Goal: Contribute content: Add original content to the website for others to see

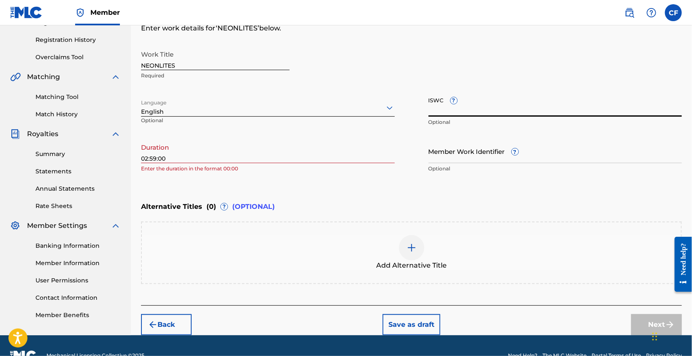
scroll to position [173, 0]
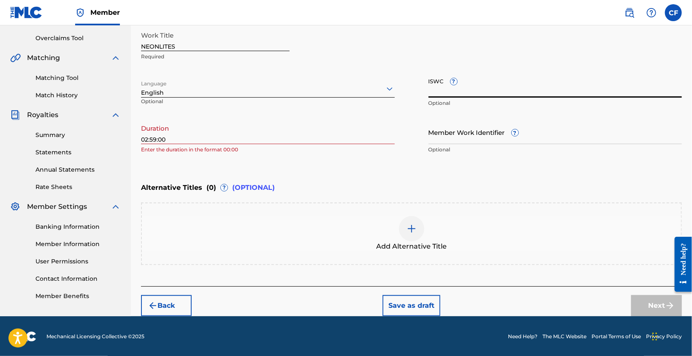
click at [446, 67] on div "Work Title NEONLITES Required Language English Optional ISWC ? Optional Duratio…" at bounding box center [411, 92] width 541 height 131
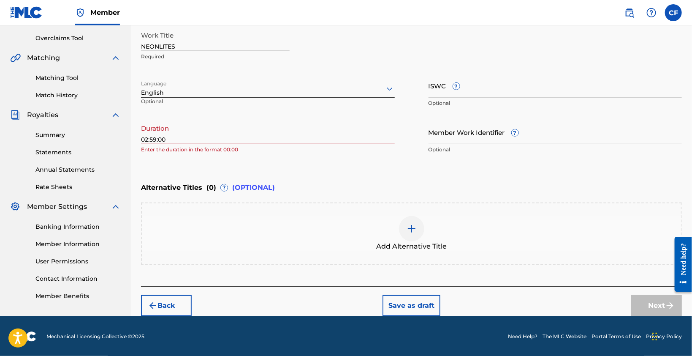
click at [466, 138] on input "Member Work Identifier ?" at bounding box center [556, 132] width 254 height 24
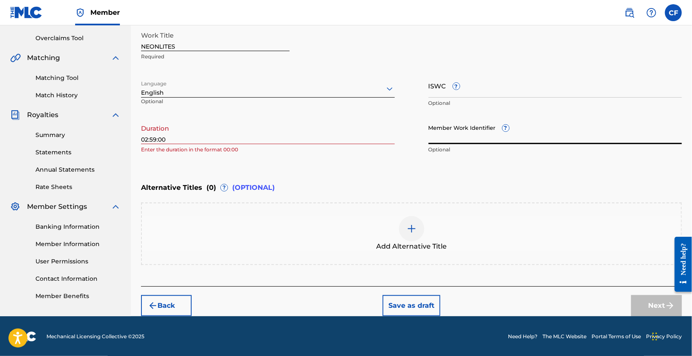
click at [468, 136] on input "Member Work Identifier ?" at bounding box center [556, 132] width 254 height 24
paste input "932253476"
type input "932253476"
click at [406, 230] on div at bounding box center [411, 228] width 25 height 25
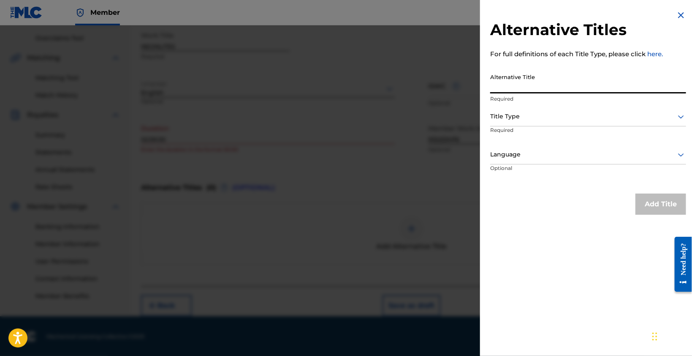
click at [522, 85] on input "Alternative Title" at bounding box center [588, 81] width 196 height 24
type input "Neonlites Kingston Remix"
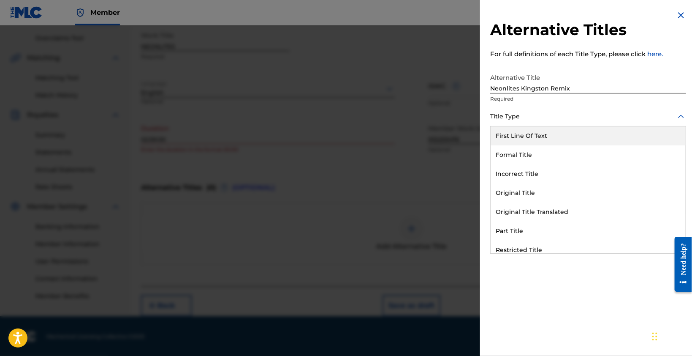
click at [541, 121] on div at bounding box center [588, 116] width 196 height 11
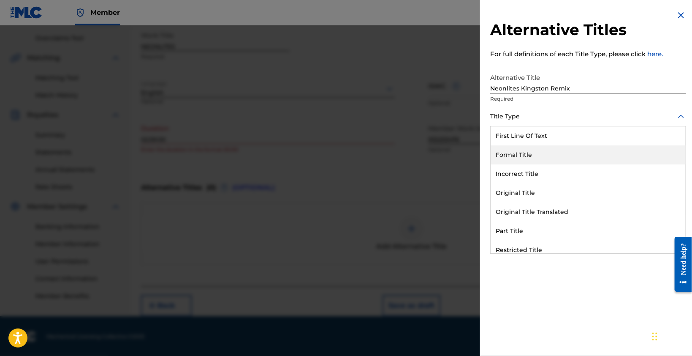
scroll to position [82, 0]
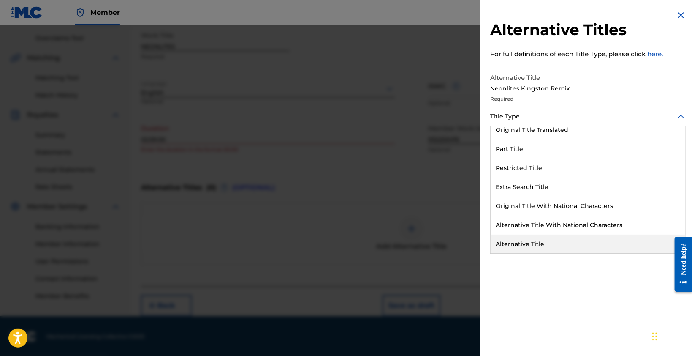
click at [558, 238] on div "Alternative Title" at bounding box center [588, 243] width 195 height 19
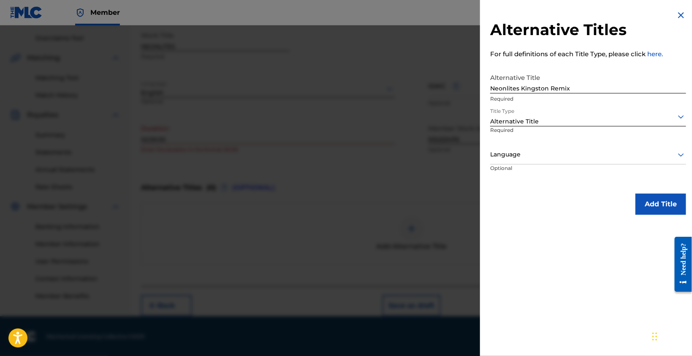
click at [640, 202] on button "Add Title" at bounding box center [661, 203] width 51 height 21
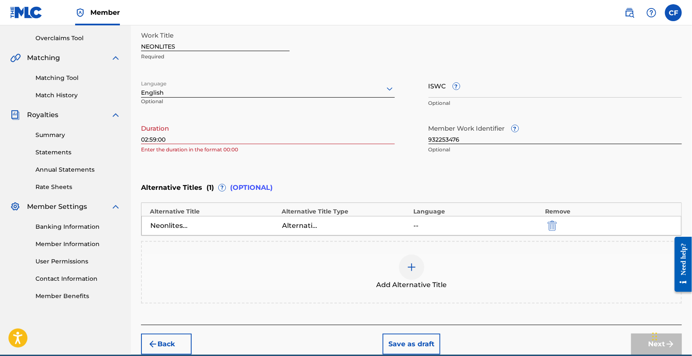
click at [560, 171] on div "Enter Work Details Enter work details for ‘ NEONLITES ’ below. Work Title NEONL…" at bounding box center [411, 76] width 541 height 204
click at [264, 130] on input "02:59:00" at bounding box center [268, 132] width 254 height 24
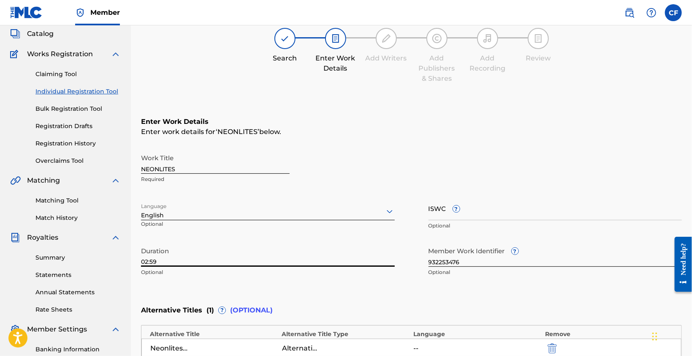
scroll to position [84, 0]
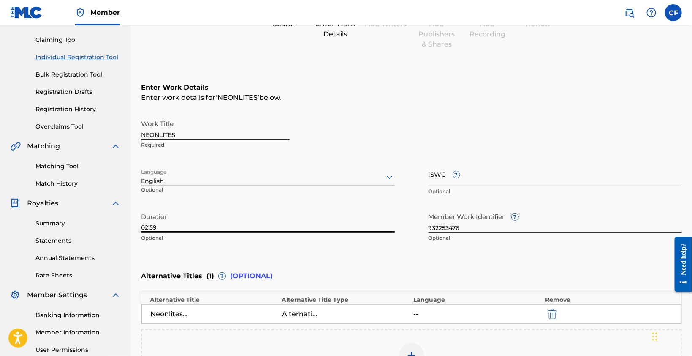
type input "02:59"
click at [473, 175] on input "ISWC ?" at bounding box center [556, 174] width 254 height 24
